Goal: Task Accomplishment & Management: Manage account settings

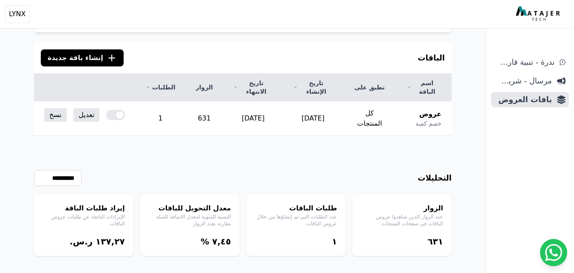
scroll to position [60, 0]
click at [95, 108] on link "تعديل" at bounding box center [87, 115] width 26 height 14
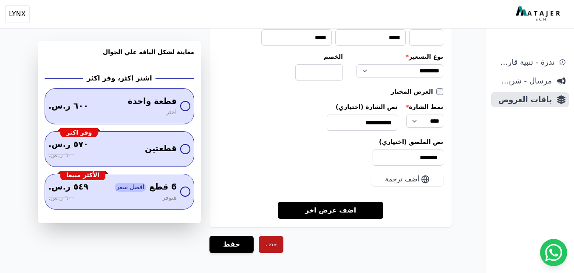
scroll to position [1318, 0]
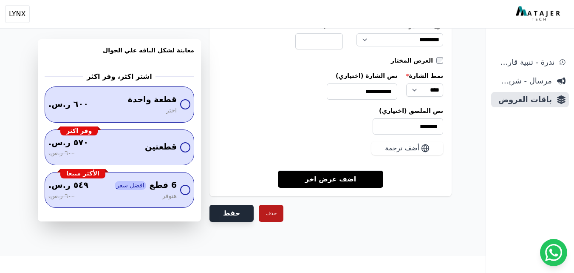
click at [247, 213] on button "حفظ" at bounding box center [232, 212] width 44 height 17
